Goal: Check status

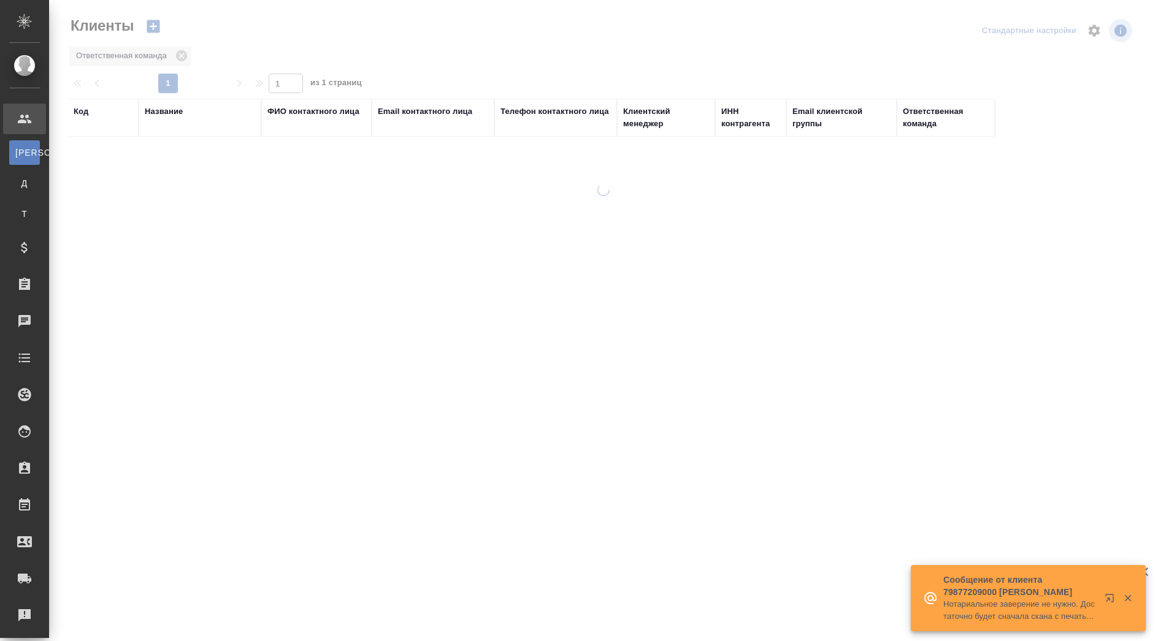
select select "RU"
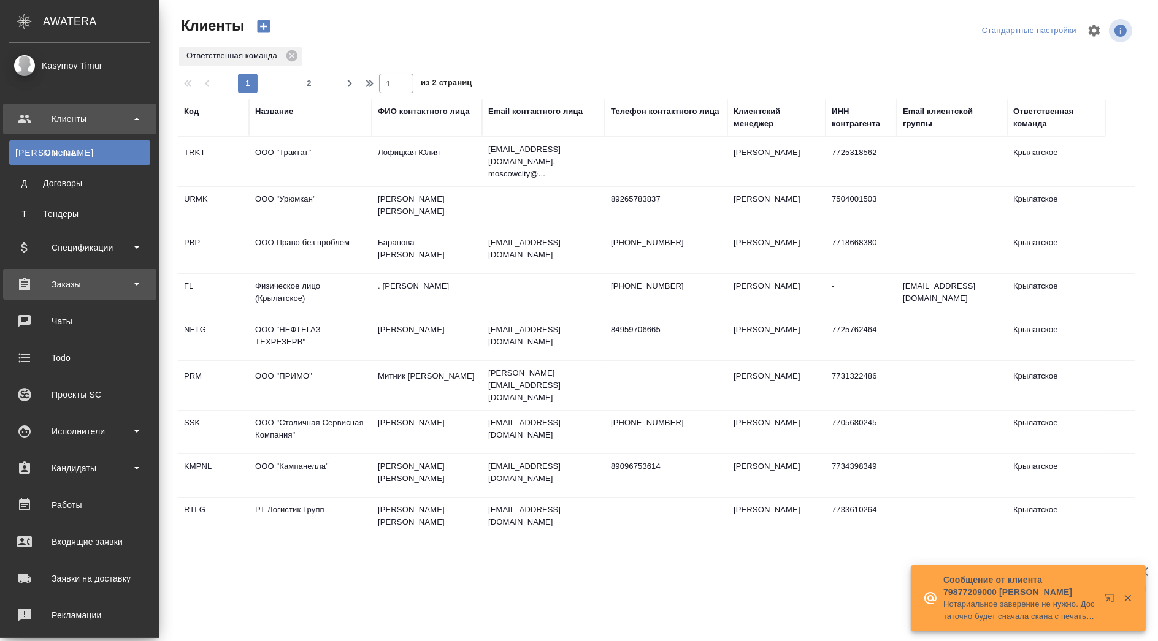
click at [107, 280] on div "Заказы" at bounding box center [79, 284] width 141 height 18
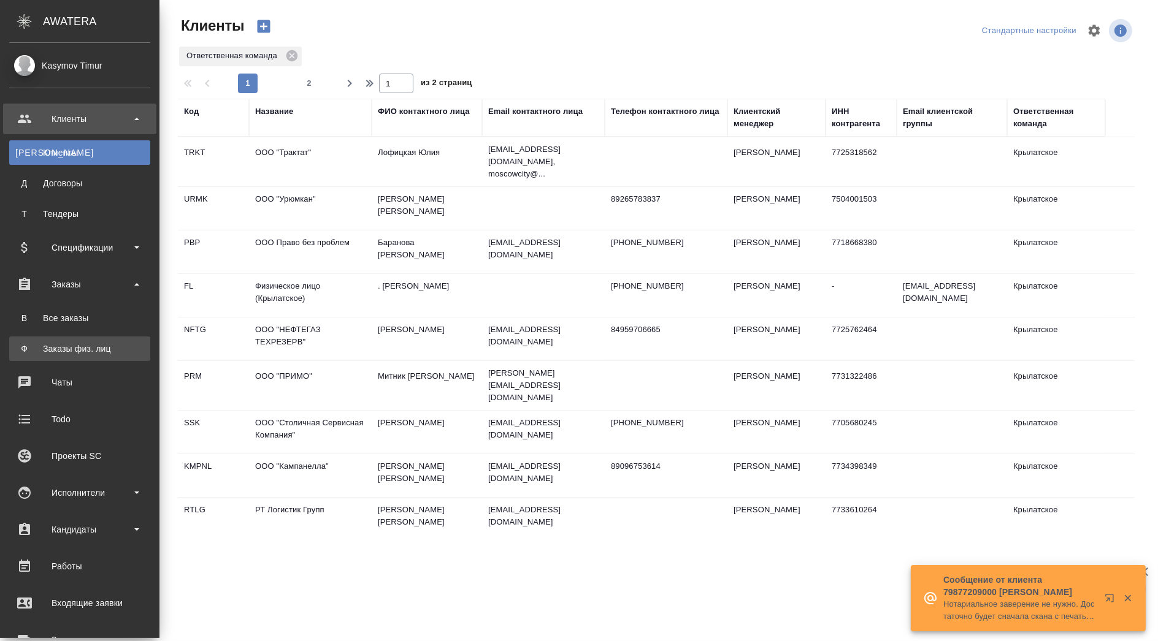
click at [75, 343] on div "Заказы физ. лиц" at bounding box center [79, 349] width 129 height 12
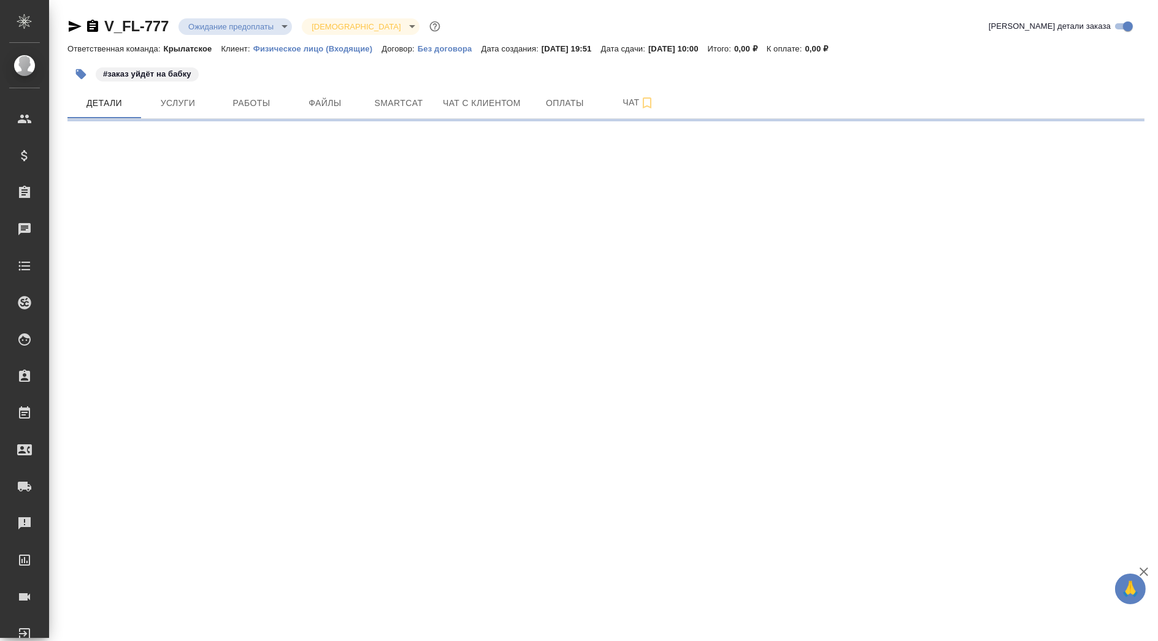
select select "RU"
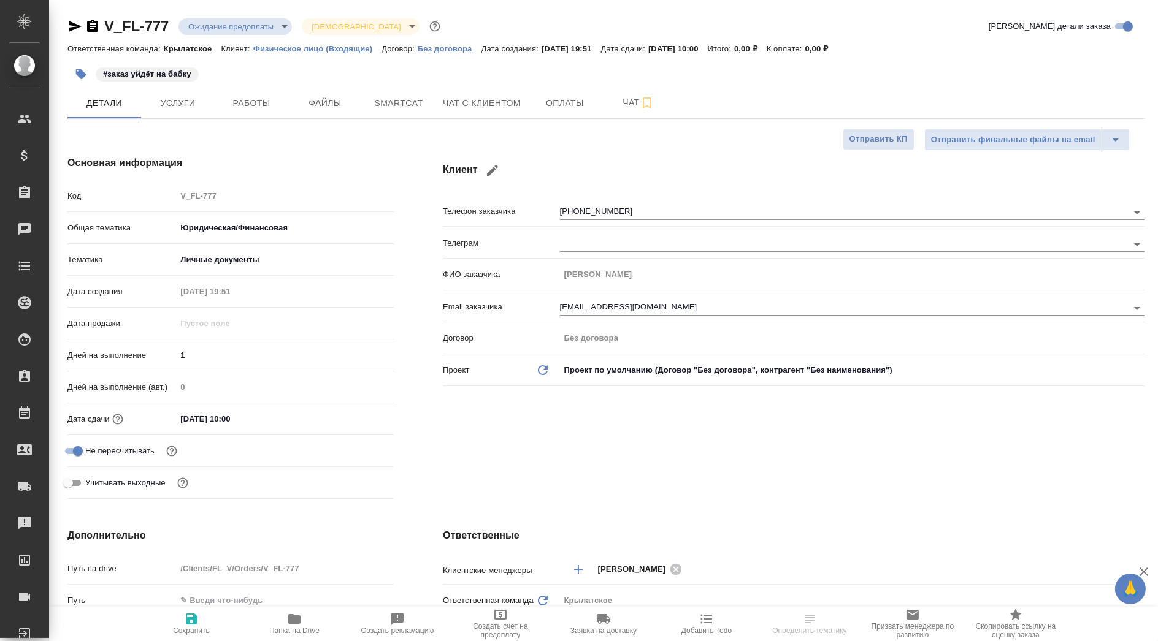
type textarea "x"
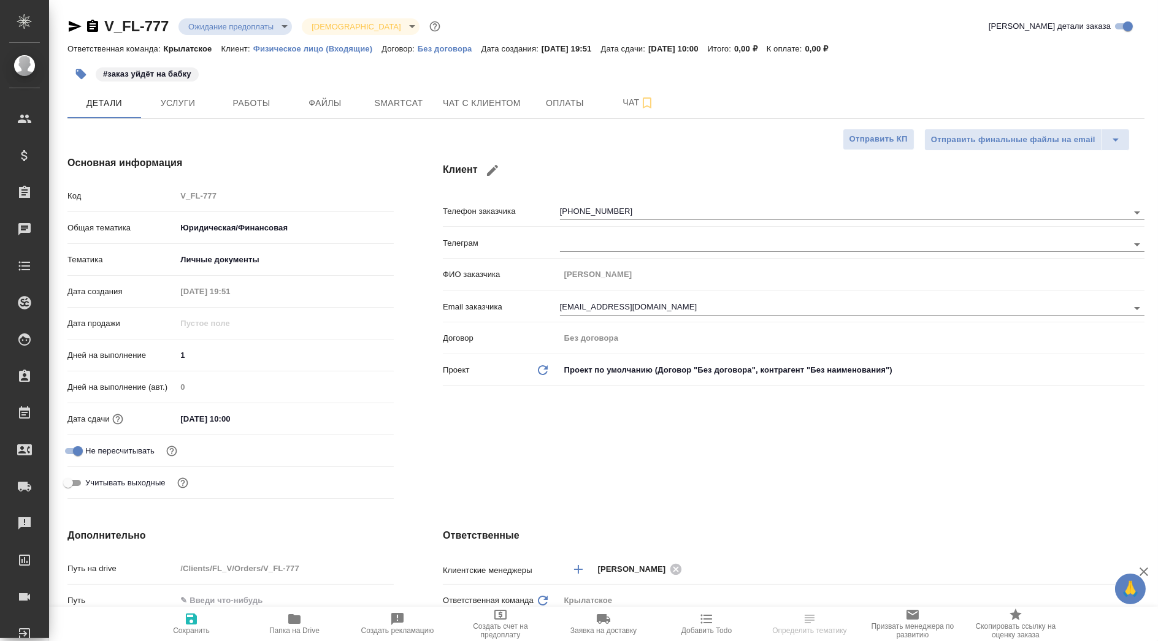
type textarea "x"
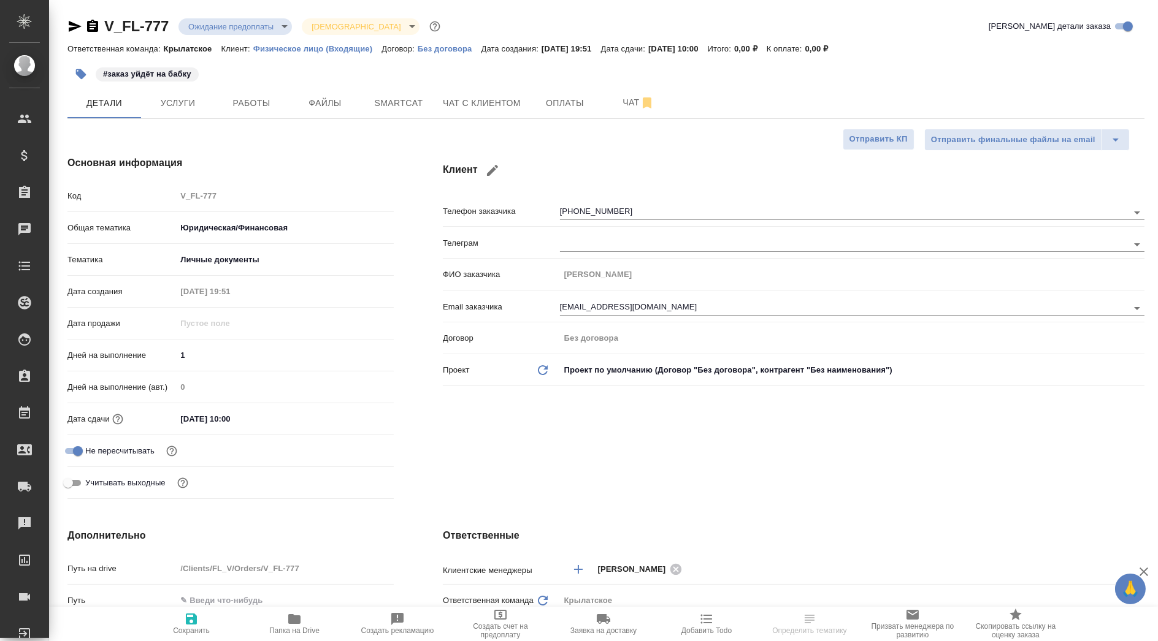
type textarea "x"
select select "RU"
type textarea "x"
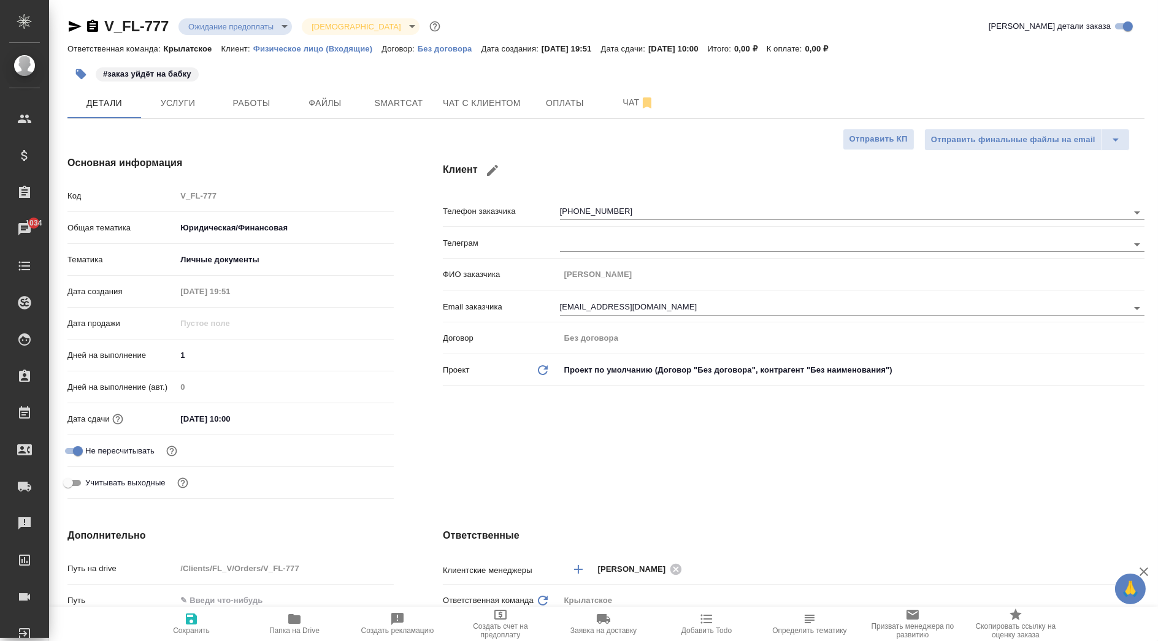
type textarea "x"
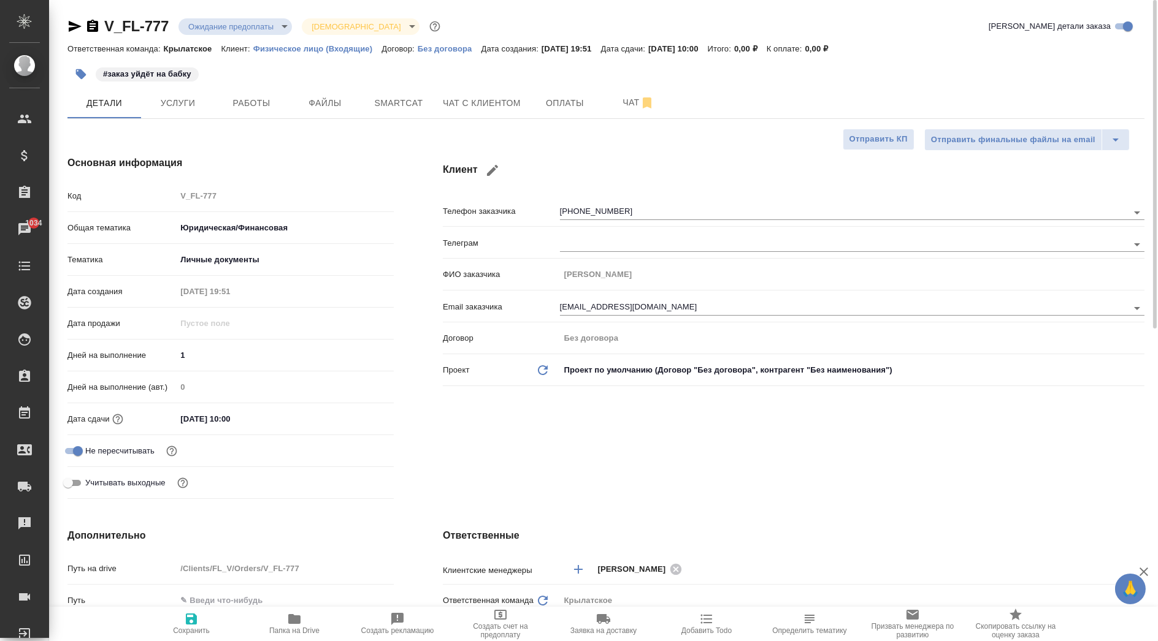
type textarea "x"
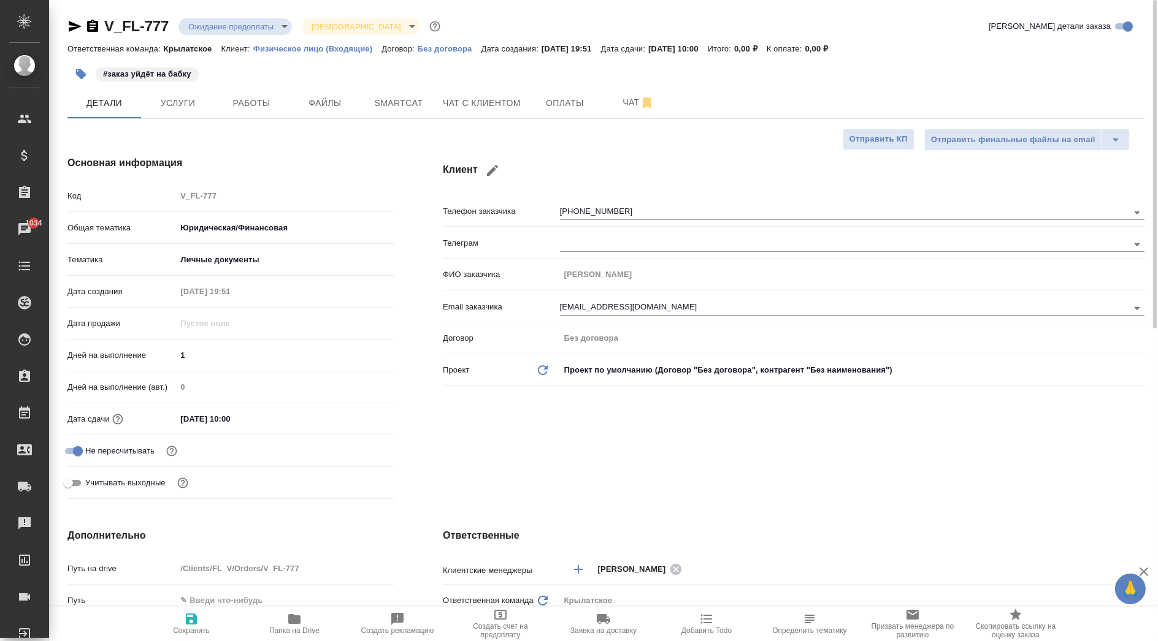
type textarea "x"
